Goal: Check status: Check status

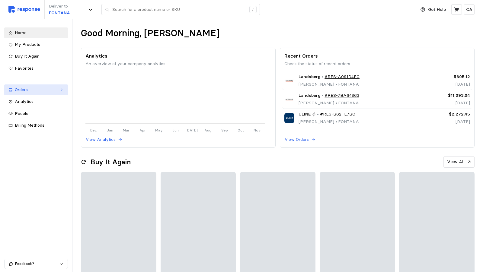
click at [49, 86] on link "Orders" at bounding box center [36, 90] width 64 height 11
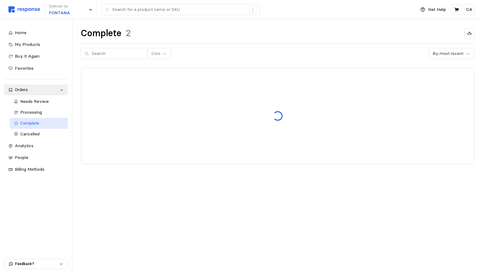
click at [32, 122] on span "Complete" at bounding box center [29, 122] width 19 height 5
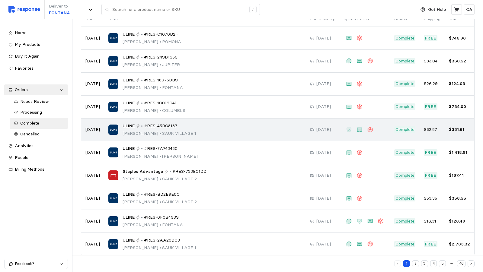
scroll to position [63, 0]
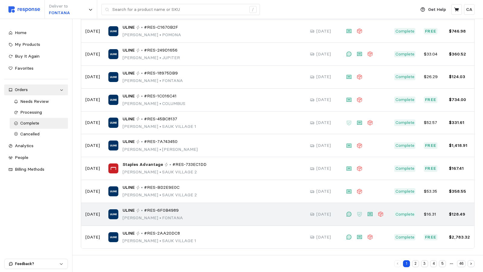
click at [183, 213] on div "ULINE • #RES-6F0B4989 Ryan Salmon • FONTANA" at bounding box center [153, 214] width 60 height 14
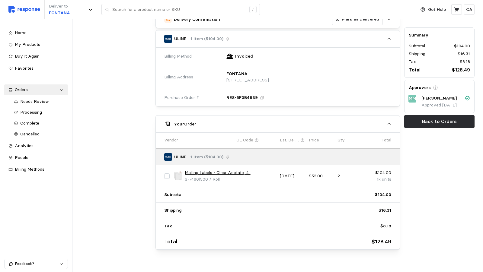
scroll to position [180, 0]
